Goal: Task Accomplishment & Management: Use online tool/utility

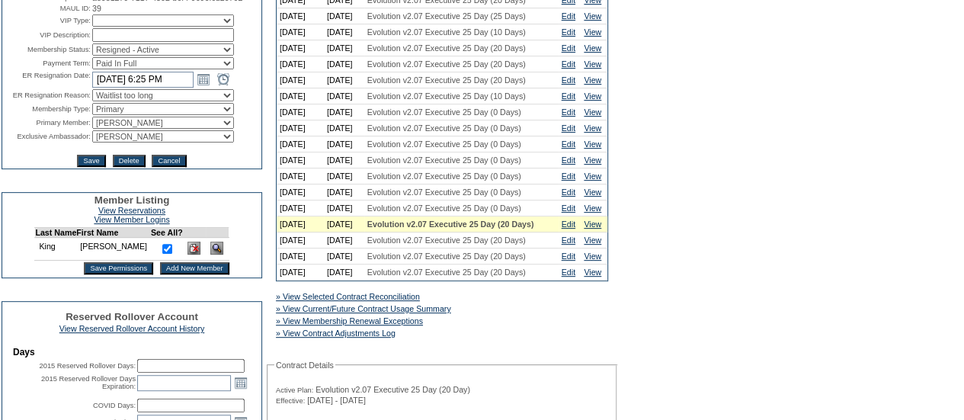
scroll to position [305, 0]
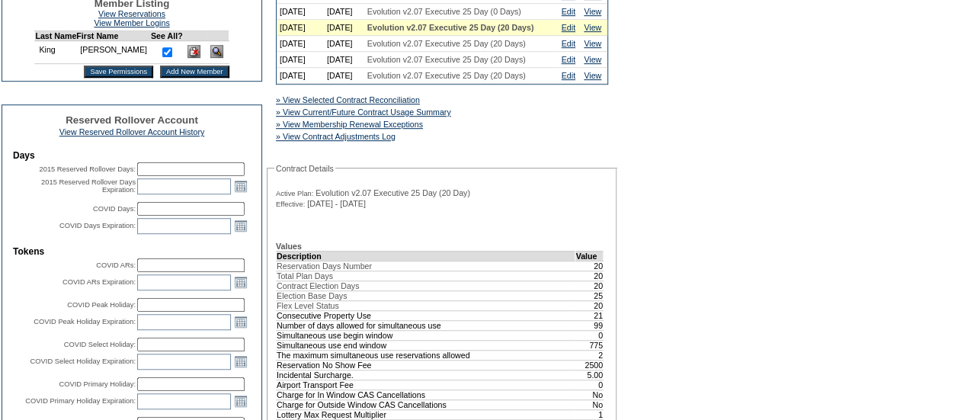
scroll to position [457, 0]
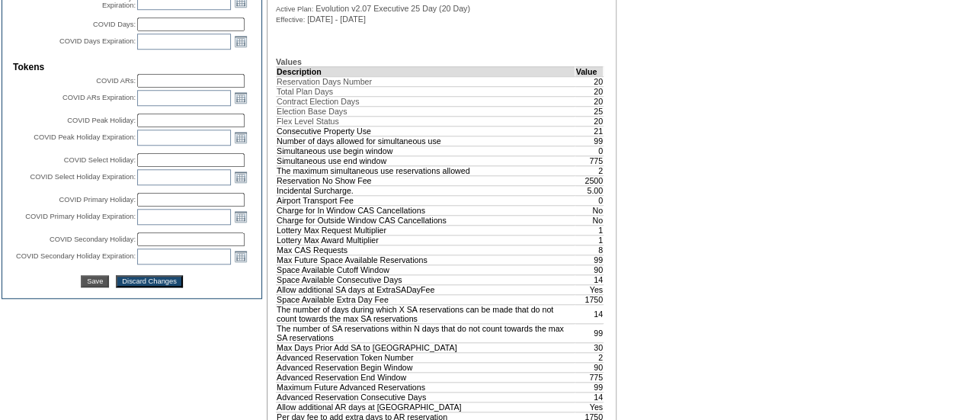
scroll to position [534, 0]
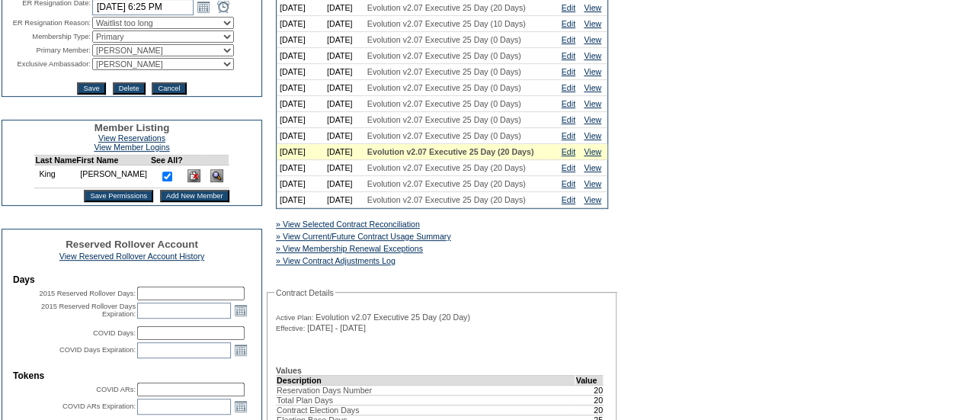
scroll to position [305, 0]
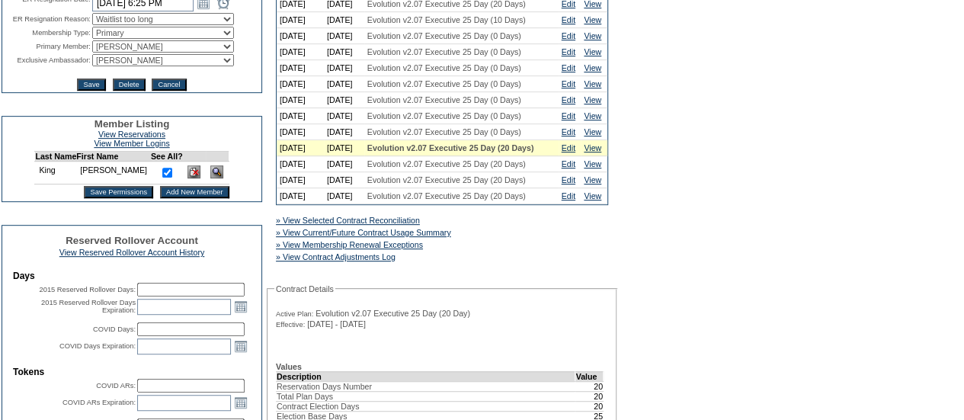
click at [212, 178] on img at bounding box center [216, 171] width 13 height 13
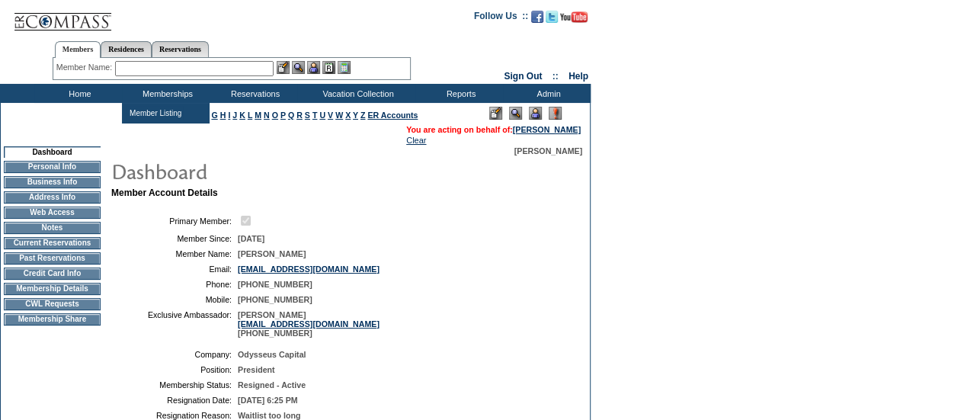
click at [203, 66] on input "text" at bounding box center [194, 68] width 159 height 15
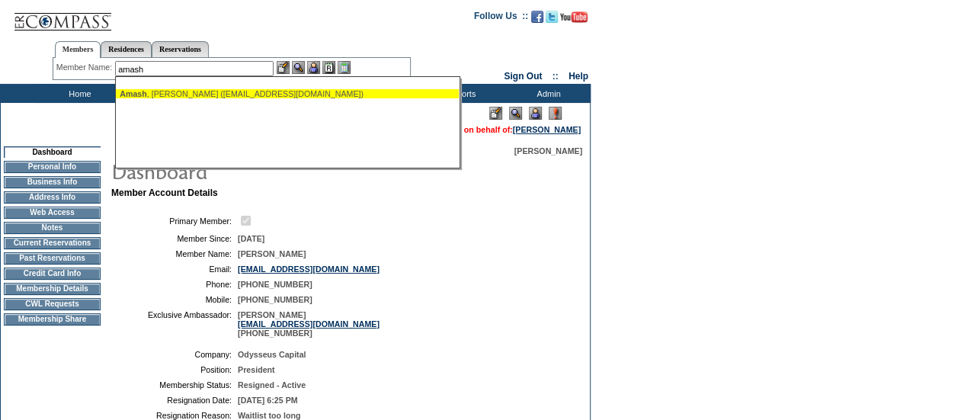
click at [253, 93] on div "Amash , Jeff (jeffama33@gmail.com)" at bounding box center [287, 93] width 335 height 9
type input "Amash, Jeff (jeffama33@gmail.com)"
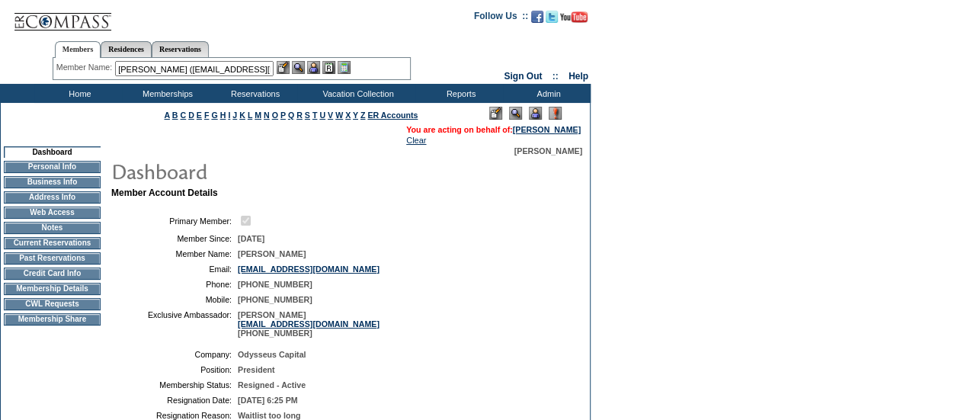
click at [300, 67] on img at bounding box center [298, 67] width 13 height 13
